Goal: Communication & Community: Answer question/provide support

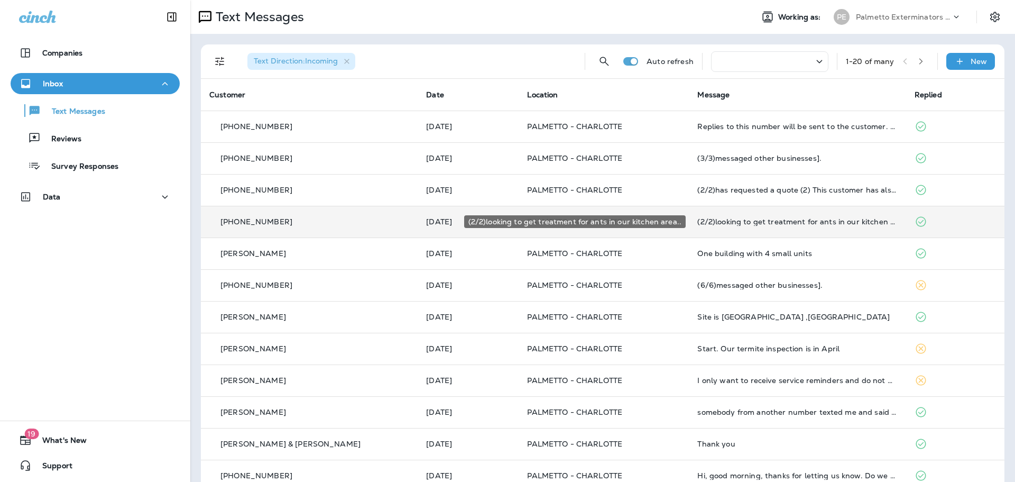
click at [820, 224] on div "(2/2)looking to get treatment for ants in our kitchen area.." at bounding box center [797, 221] width 200 height 8
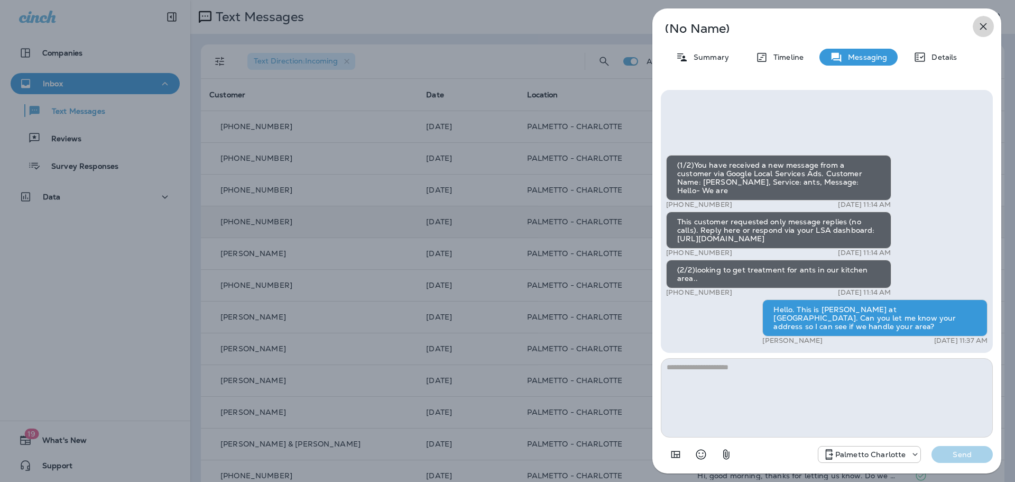
click at [982, 21] on icon "button" at bounding box center [983, 26] width 13 height 13
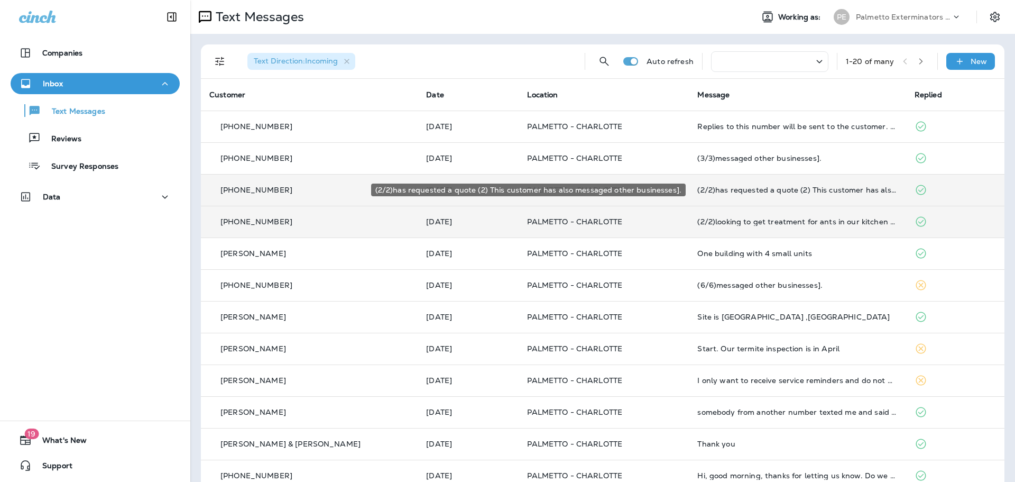
click at [834, 189] on div "(2/2)has requested a quote (2) This customer has also messaged other businesses…" at bounding box center [797, 190] width 200 height 8
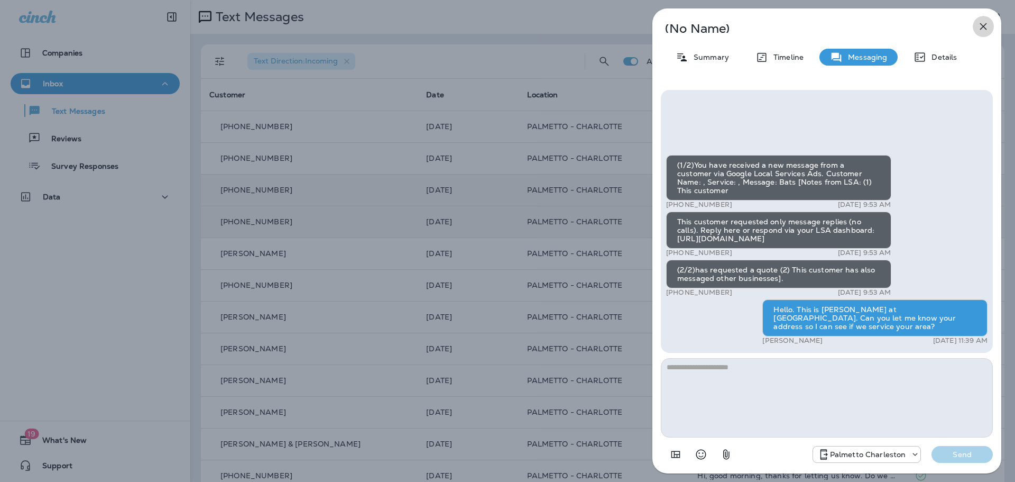
click at [982, 26] on icon "button" at bounding box center [983, 26] width 7 height 7
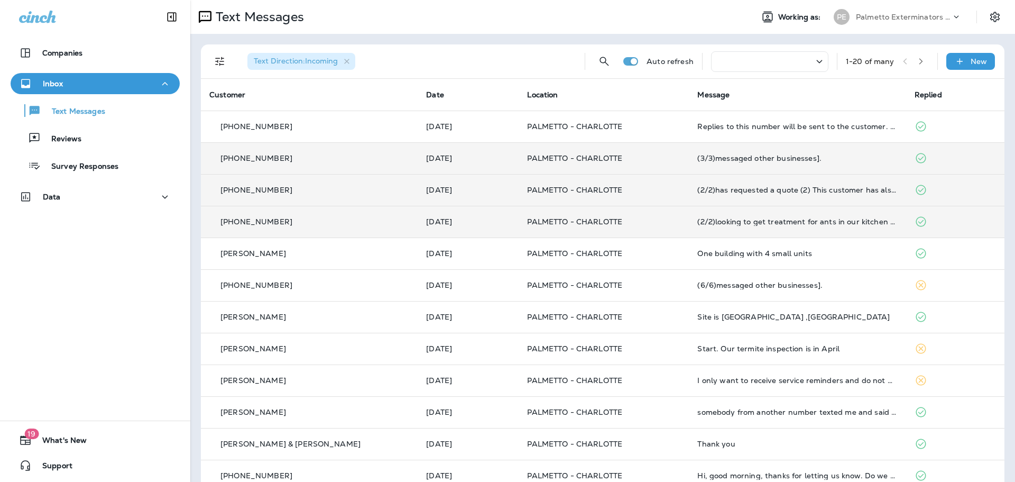
click at [788, 156] on div "(3/3)messaged other businesses]." at bounding box center [797, 158] width 200 height 8
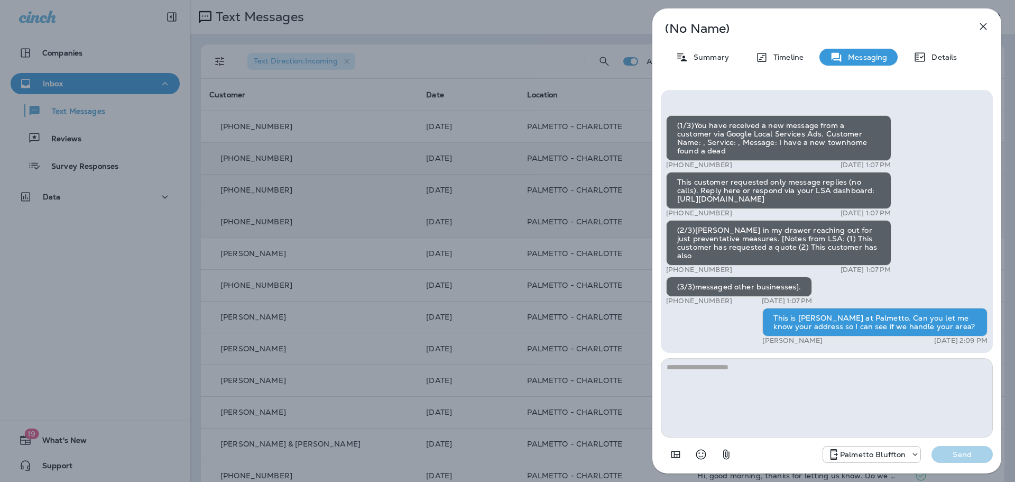
click at [980, 23] on icon "button" at bounding box center [983, 26] width 7 height 7
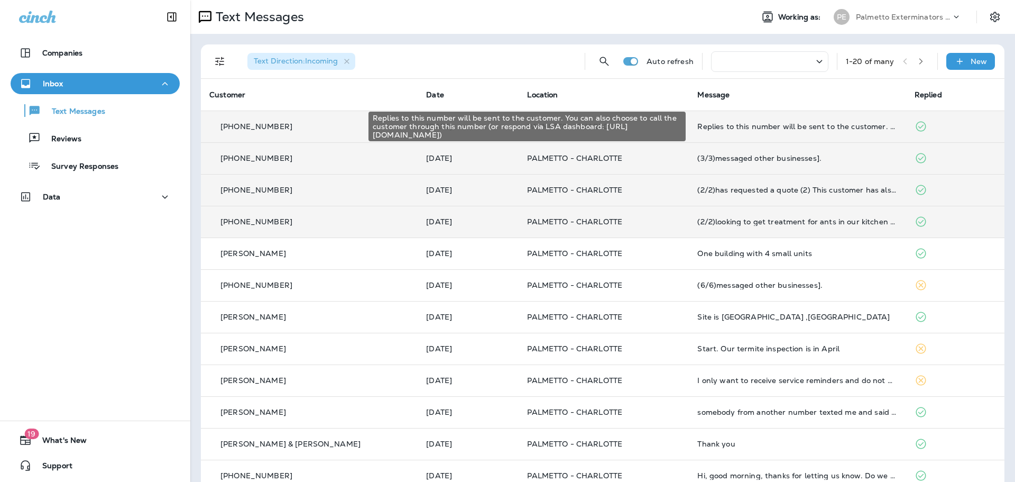
click at [760, 126] on div "Replies to this number will be sent to the customer. You can also choose to cal…" at bounding box center [797, 126] width 200 height 8
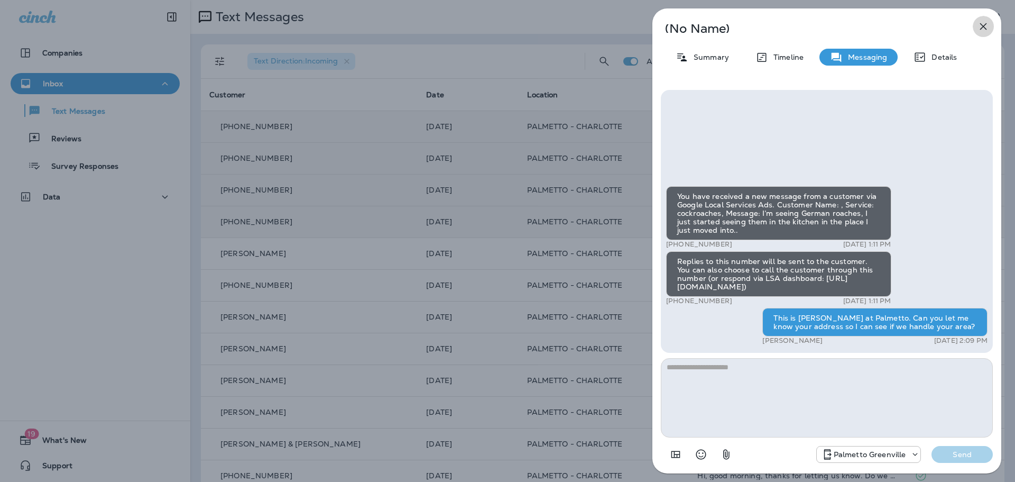
click at [980, 22] on icon "button" at bounding box center [983, 26] width 13 height 13
